Goal: Transaction & Acquisition: Book appointment/travel/reservation

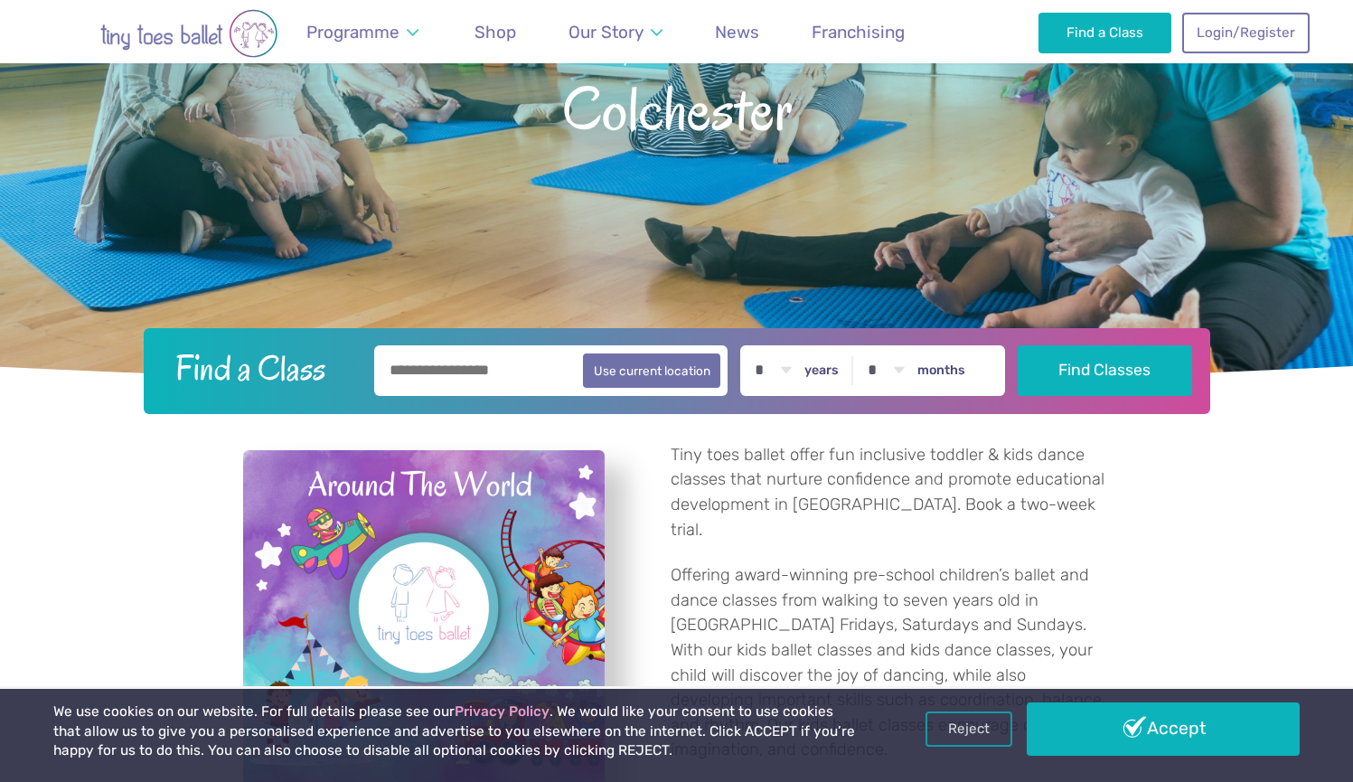
scroll to position [282, 0]
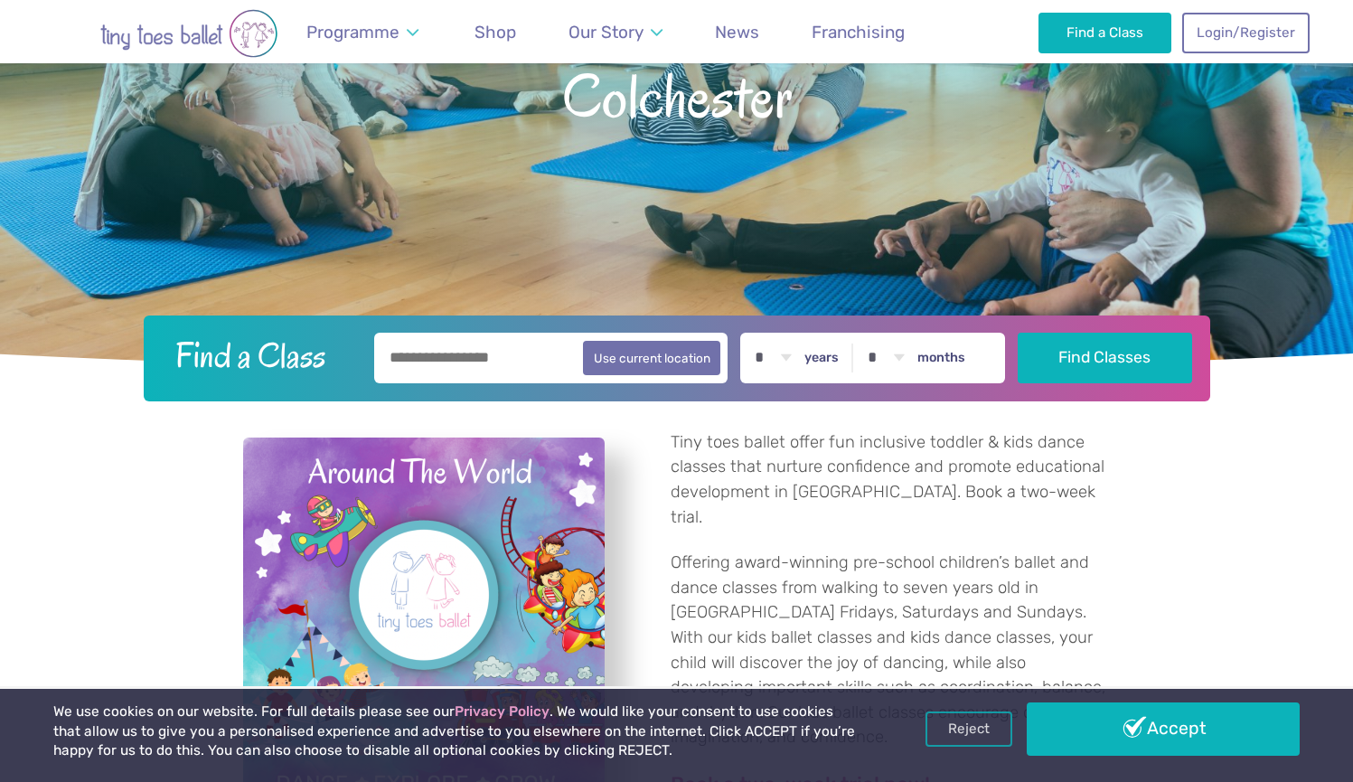
click at [509, 367] on input "text" at bounding box center [551, 358] width 354 height 51
type input "**********"
click at [839, 358] on label "years" at bounding box center [821, 358] width 34 height 16
click at [801, 358] on select "* * * * * * * * * * ** ** **" at bounding box center [773, 358] width 56 height 51
select select "*"
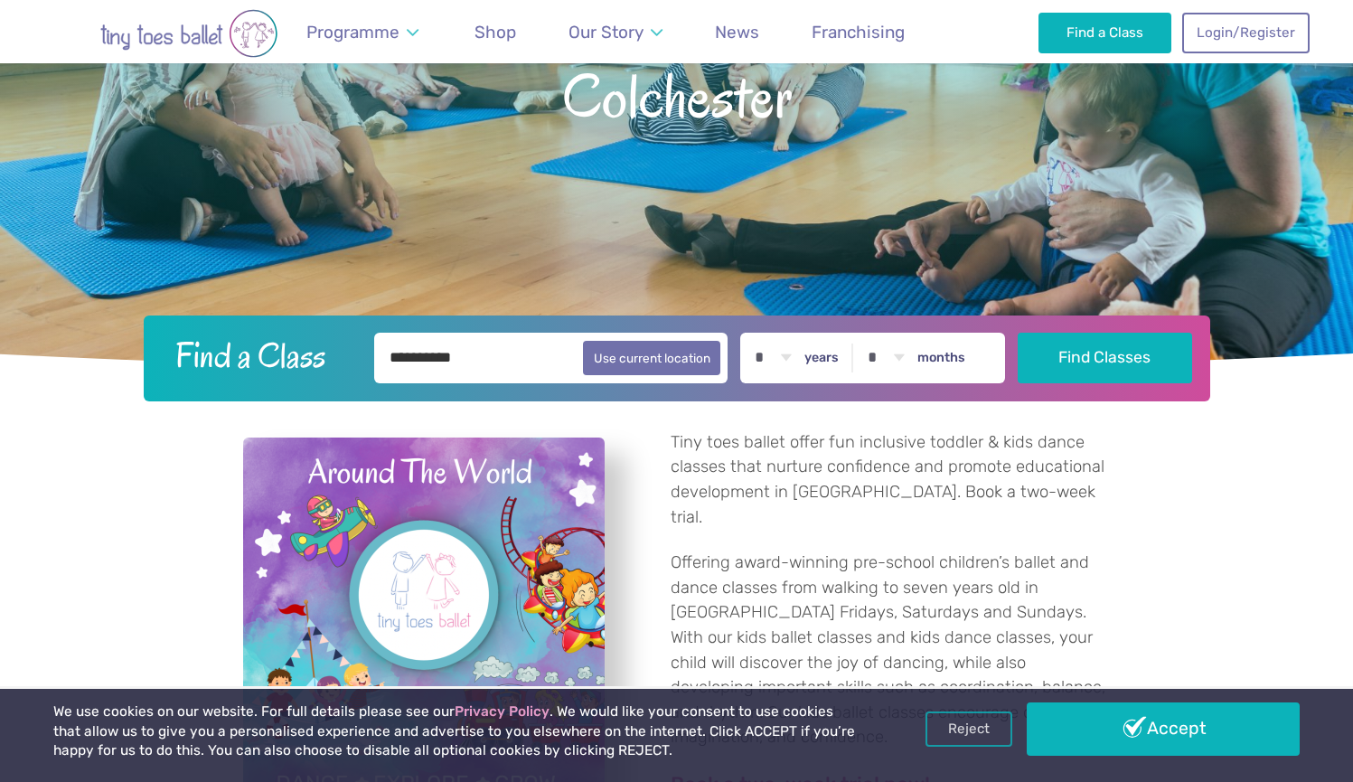
click at [941, 355] on label "months" at bounding box center [941, 358] width 48 height 16
click at [914, 355] on select "* * * * * * * * * * ** **" at bounding box center [886, 358] width 56 height 51
select select "**"
click at [1055, 351] on button "Find Classes" at bounding box center [1105, 357] width 174 height 51
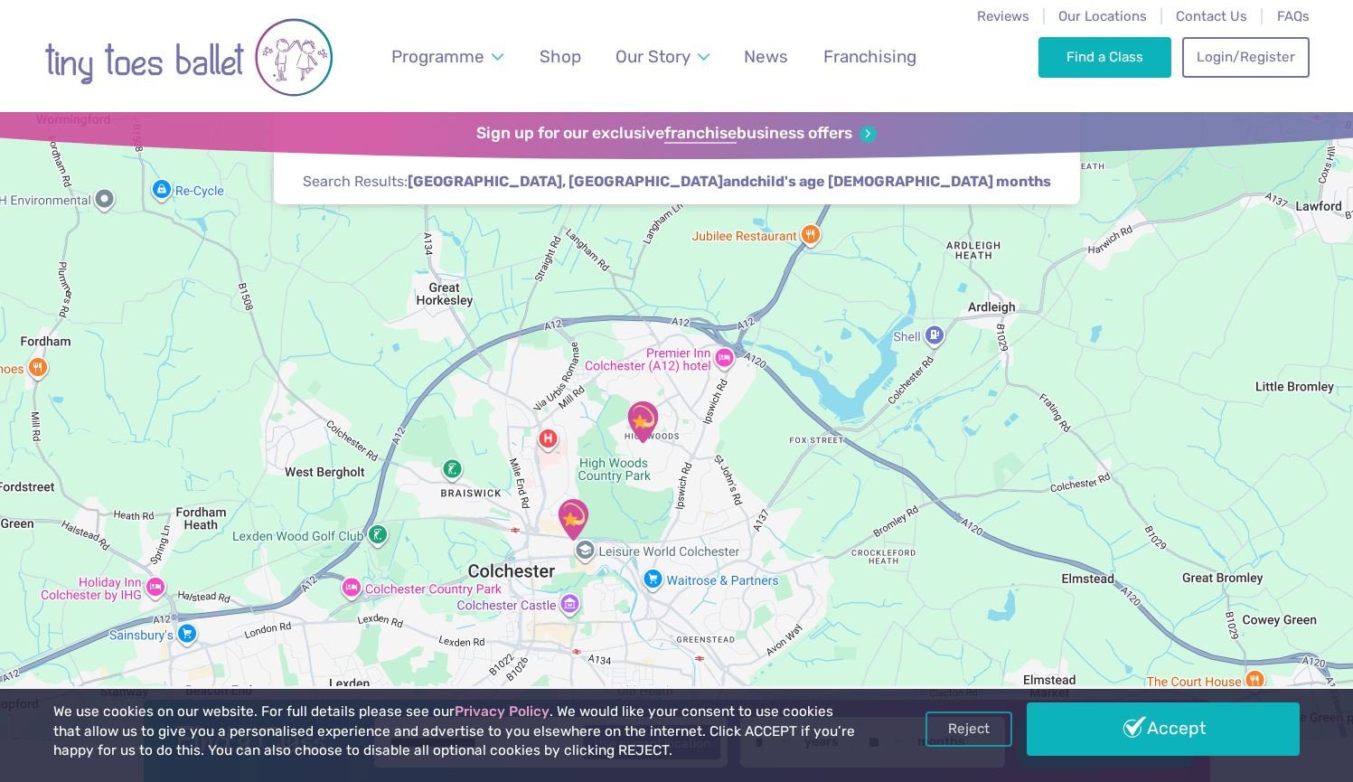
click at [643, 427] on img "Highwoods Community Primary School" at bounding box center [642, 421] width 45 height 45
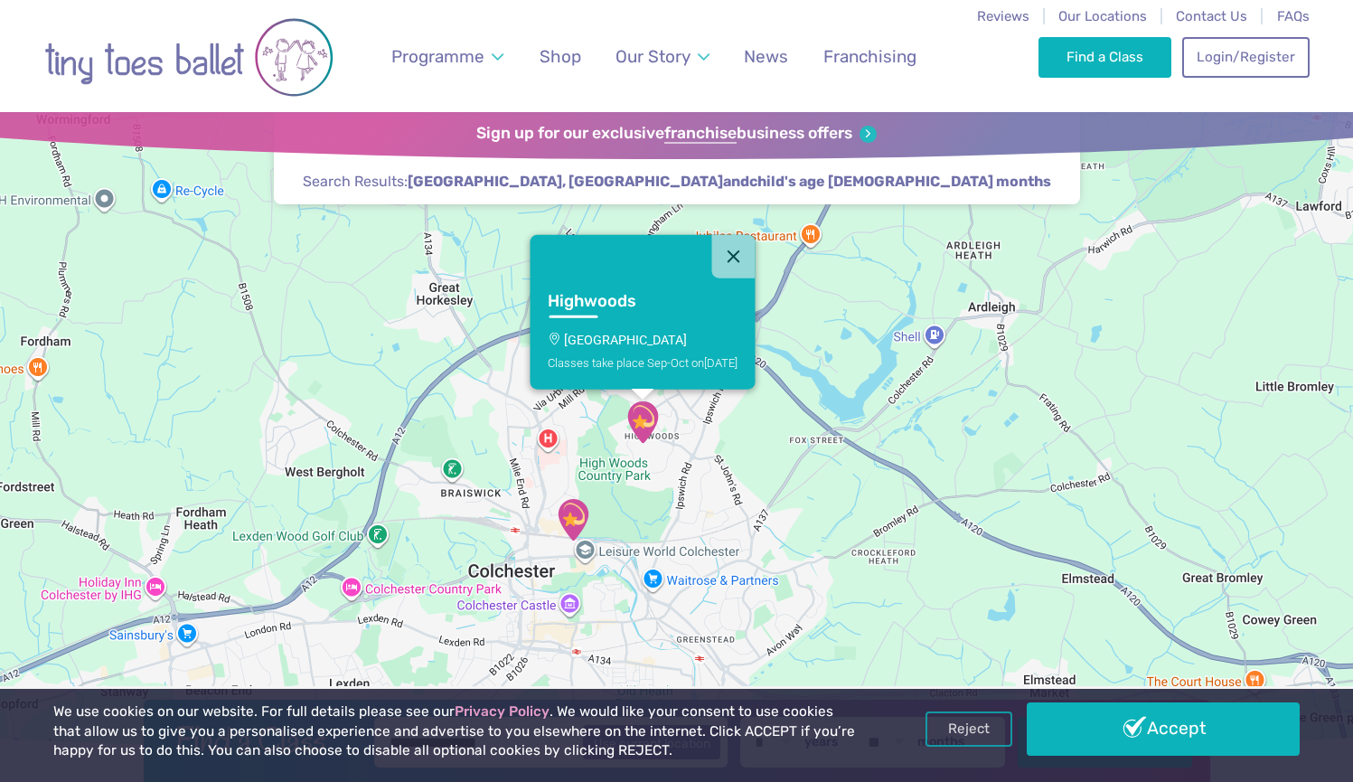
click at [593, 345] on p "[GEOGRAPHIC_DATA]" at bounding box center [643, 340] width 190 height 14
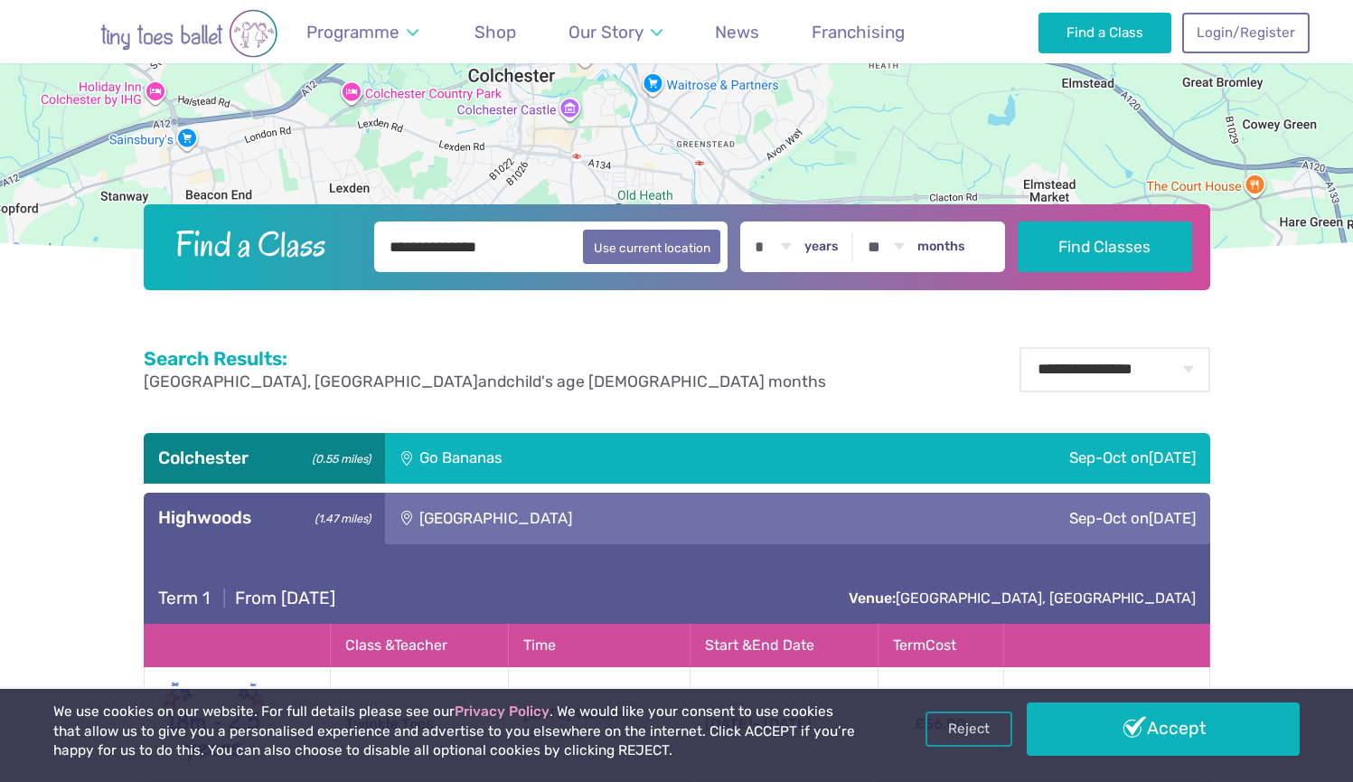
scroll to position [915, 0]
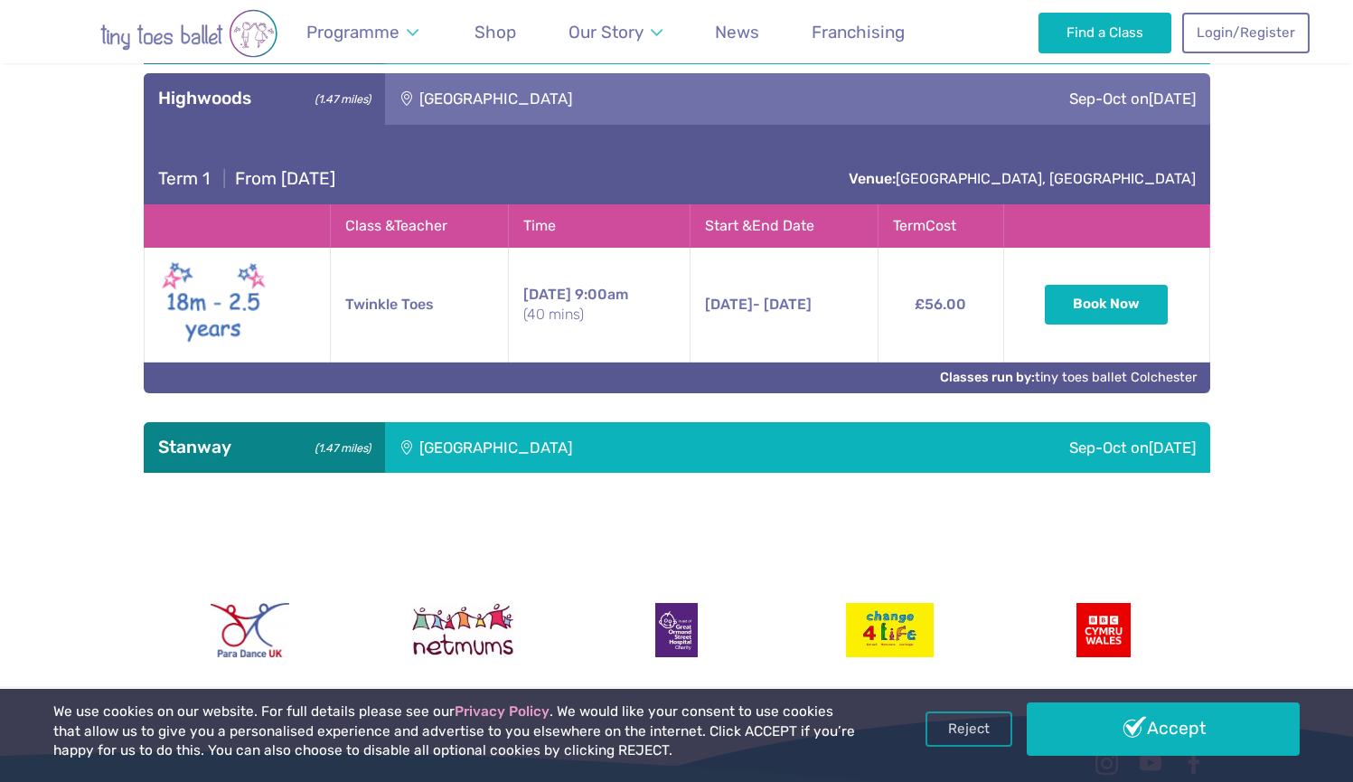
click at [748, 444] on div "[GEOGRAPHIC_DATA]" at bounding box center [618, 447] width 466 height 51
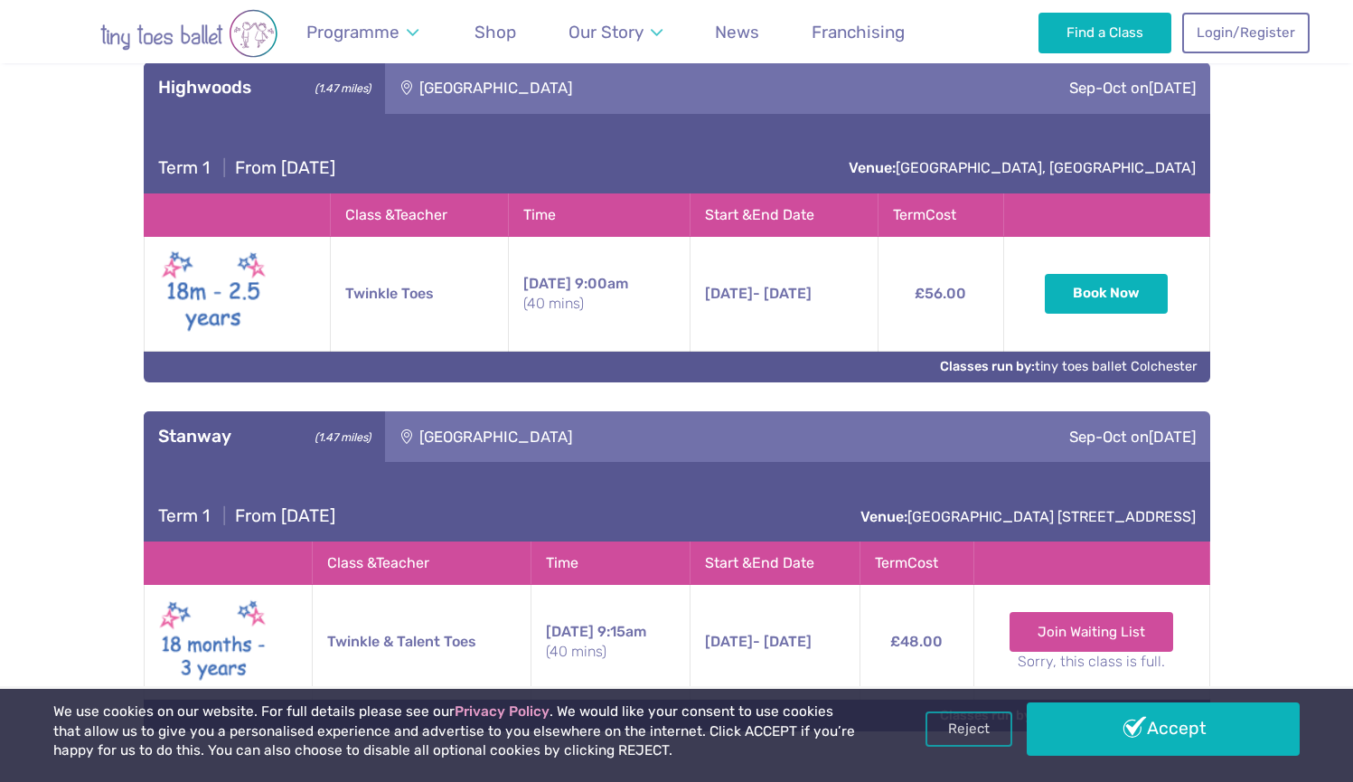
scroll to position [924, 0]
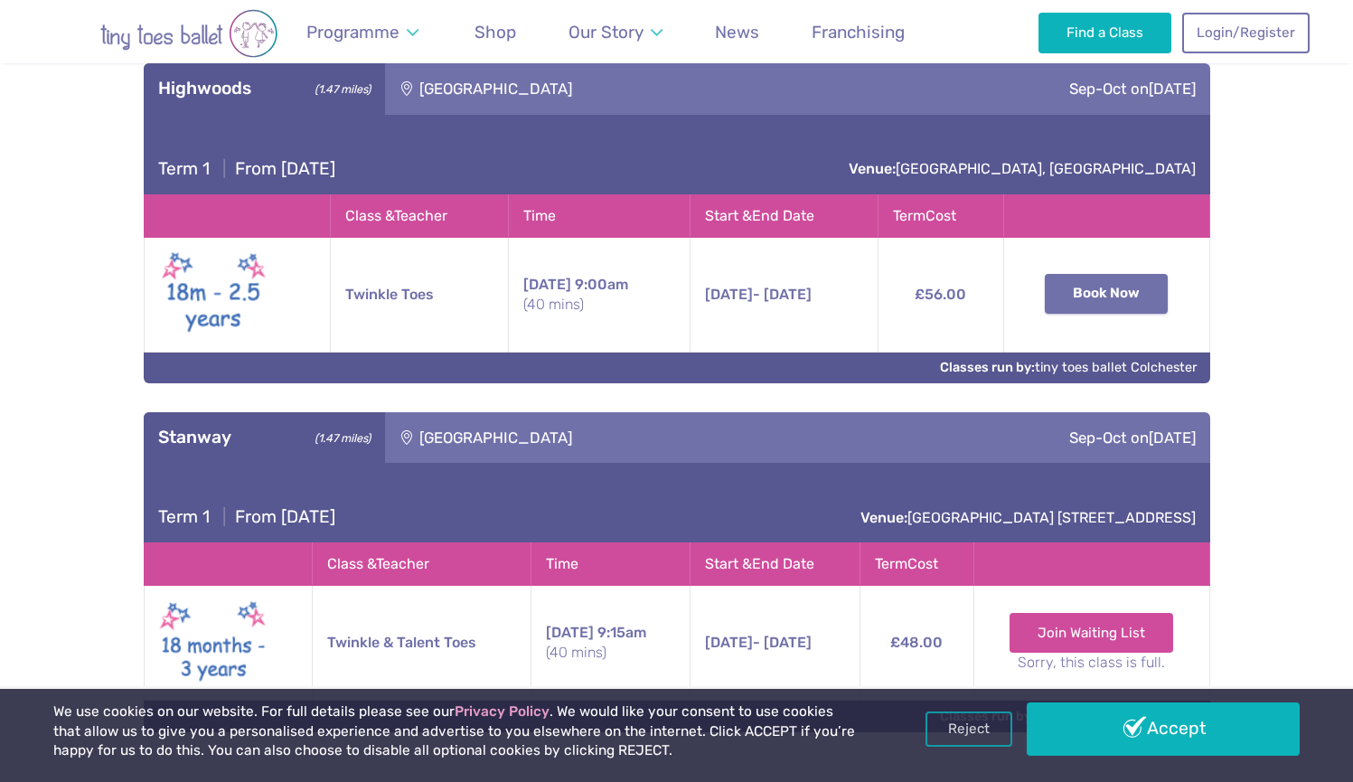
click at [1084, 307] on button "Book Now" at bounding box center [1106, 294] width 123 height 40
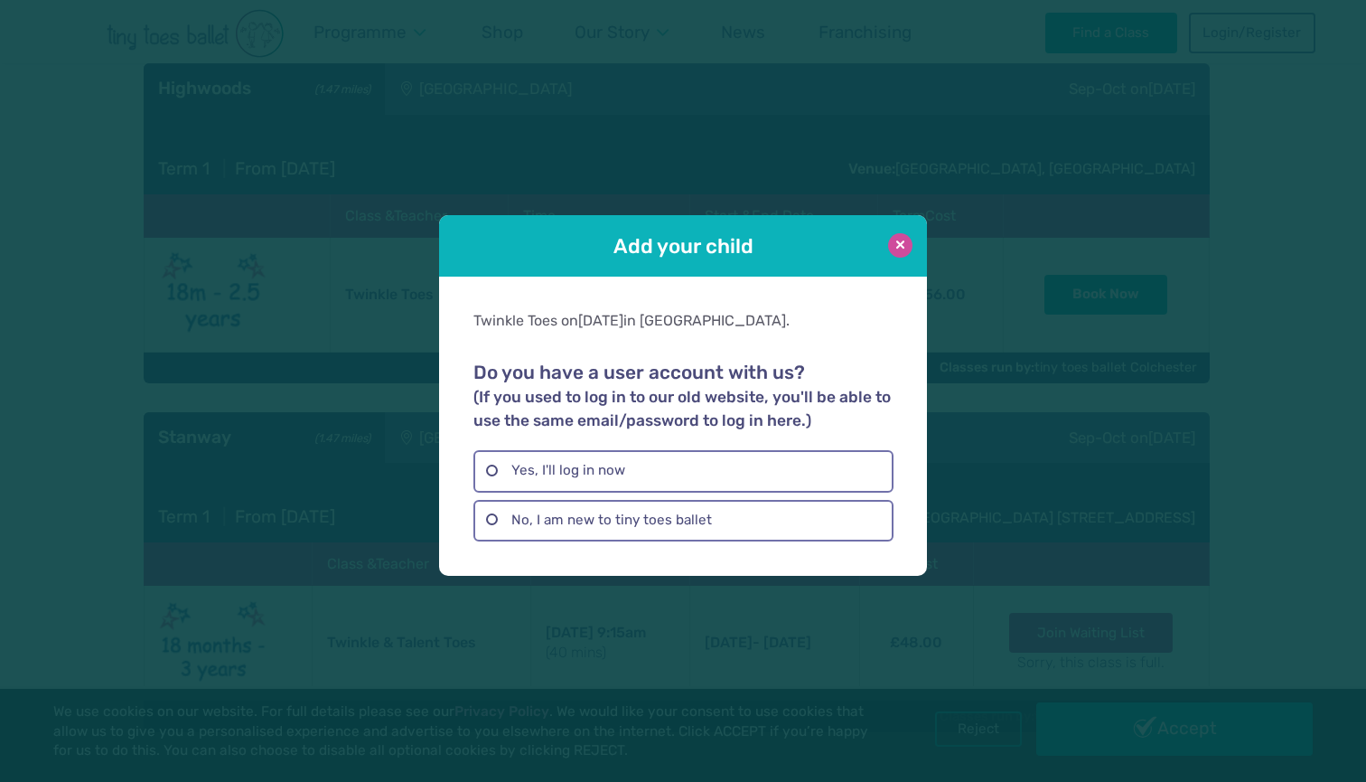
click at [906, 247] on button at bounding box center [900, 245] width 24 height 24
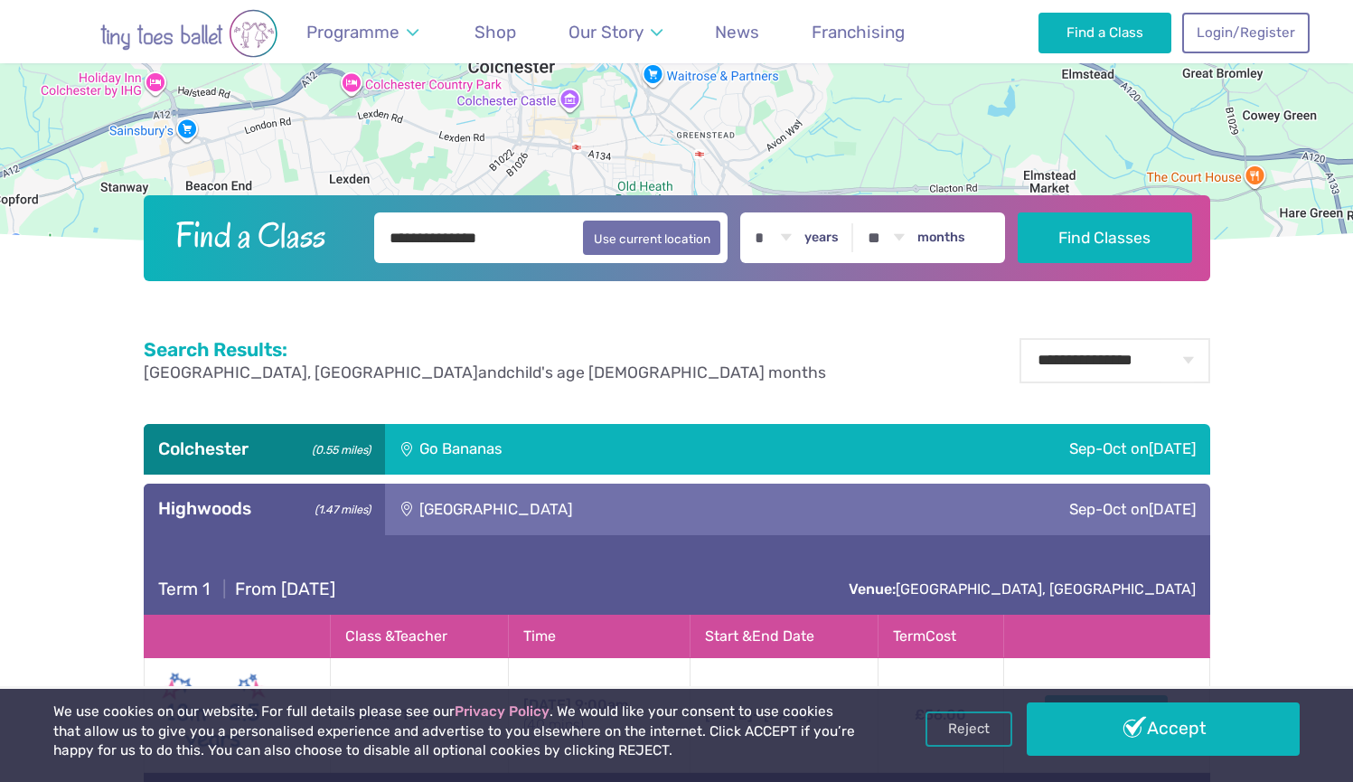
scroll to position [500, 0]
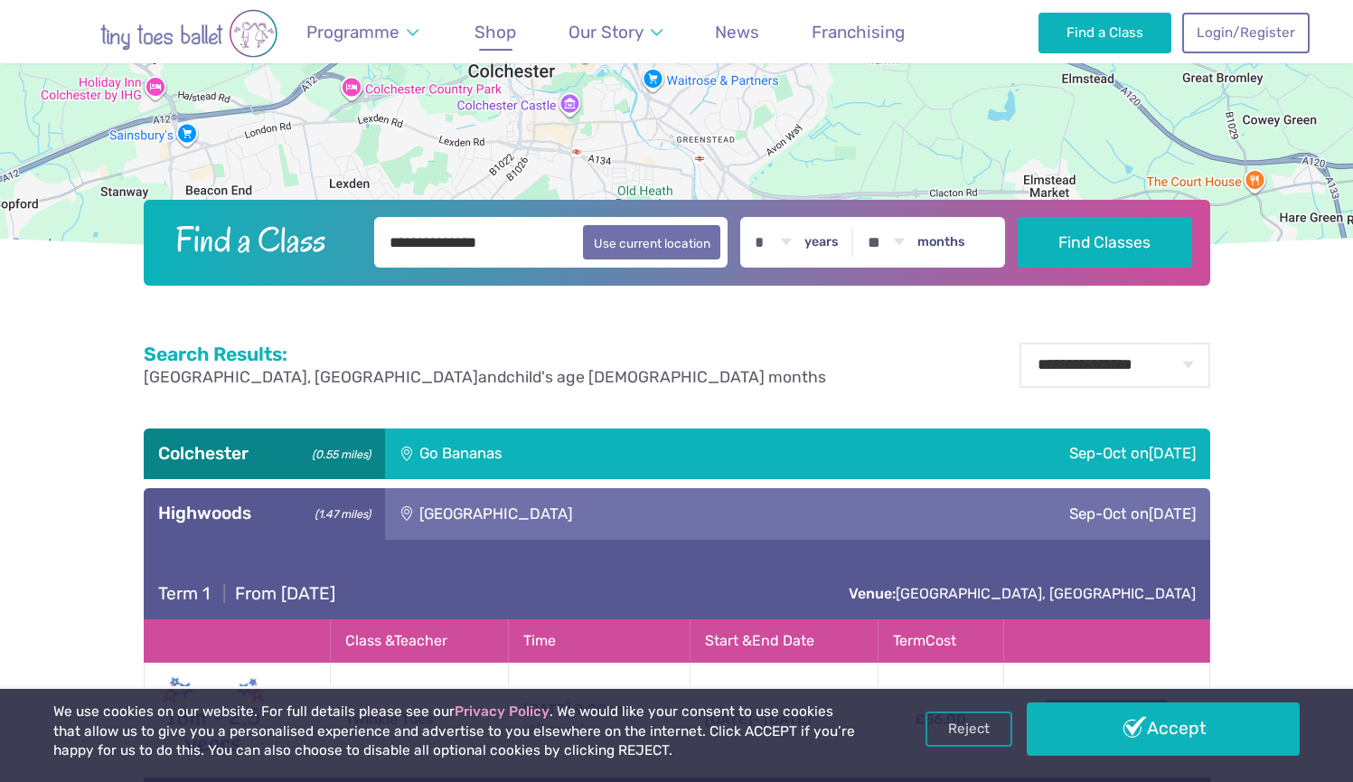
click at [507, 41] on span "Shop" at bounding box center [495, 32] width 42 height 21
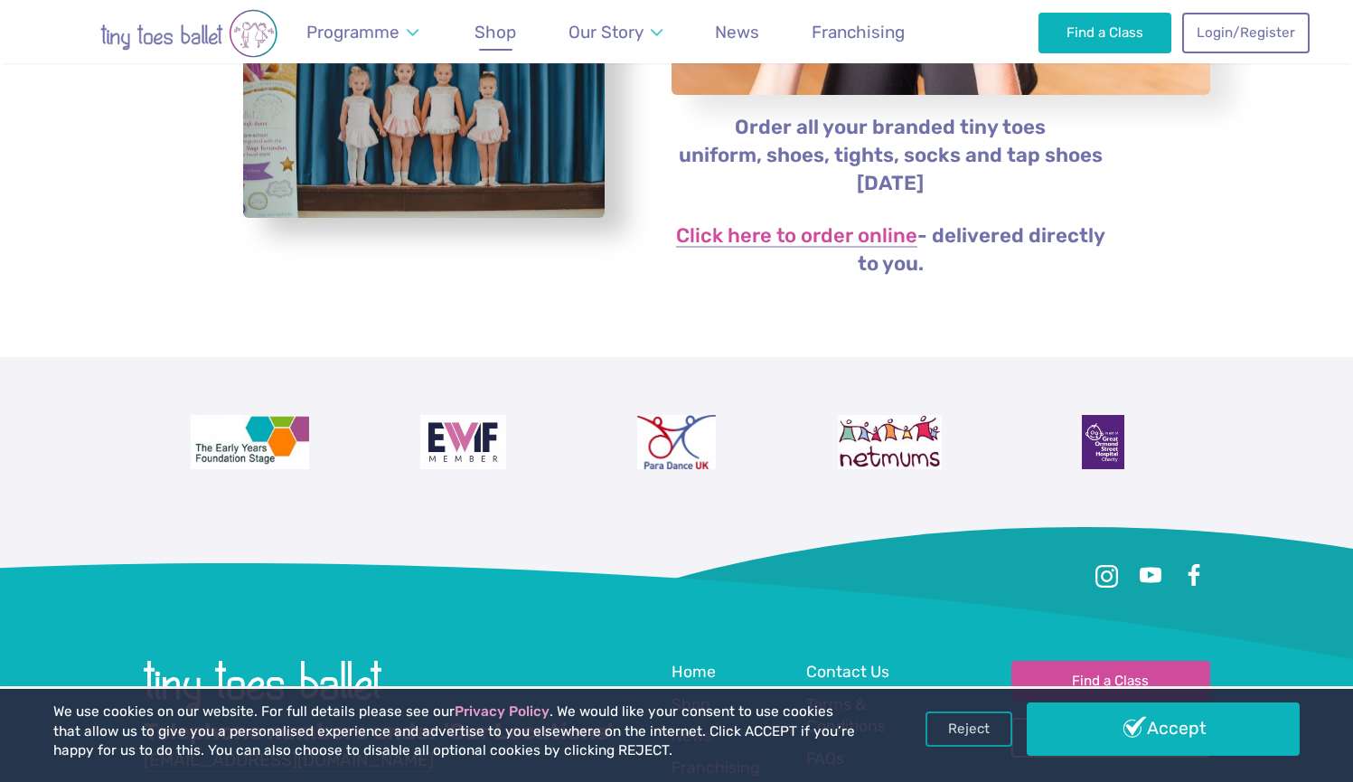
scroll to position [447, 0]
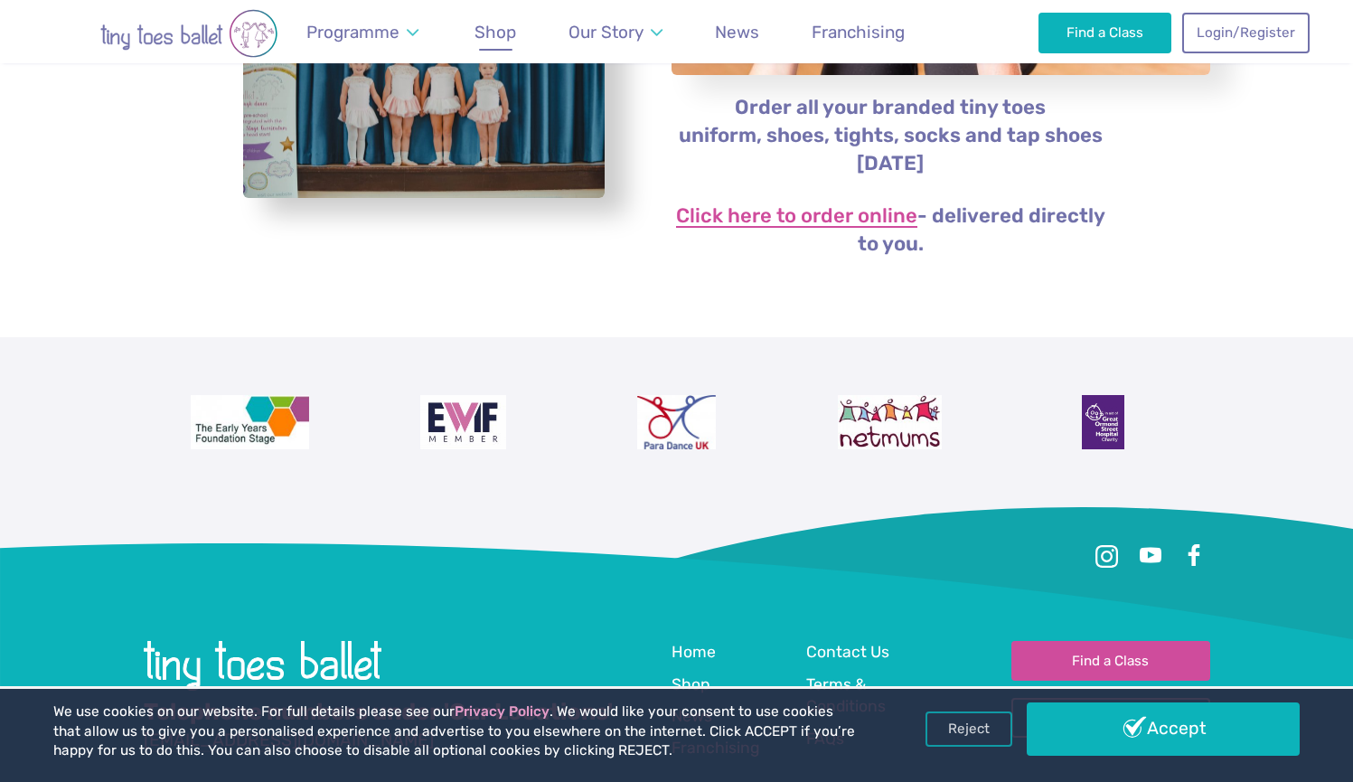
click at [751, 211] on link "Click here to order online" at bounding box center [796, 217] width 241 height 22
